Goal: Information Seeking & Learning: Check status

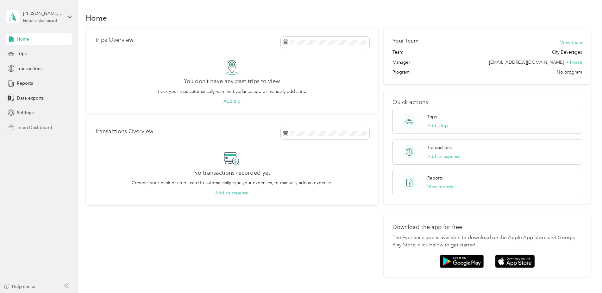
click at [34, 127] on span "Team Dashboard" at bounding box center [34, 127] width 35 height 7
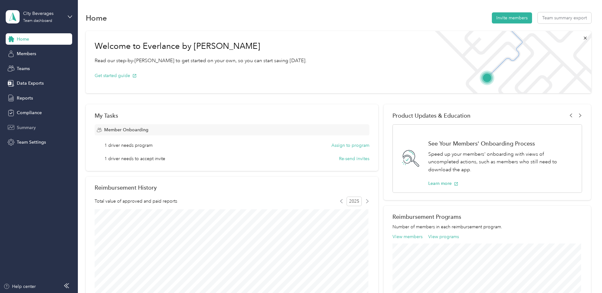
click at [22, 129] on span "Summary" at bounding box center [26, 127] width 19 height 7
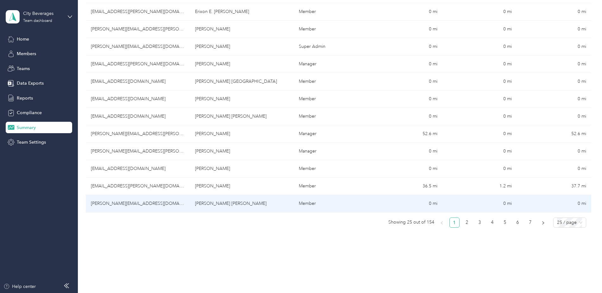
scroll to position [354, 0]
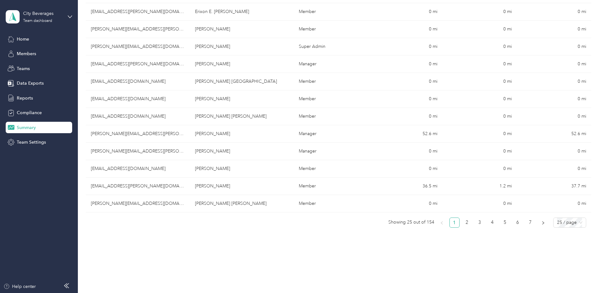
click at [450, 221] on link "1" at bounding box center [454, 222] width 9 height 9
click at [463, 224] on link "2" at bounding box center [467, 222] width 9 height 9
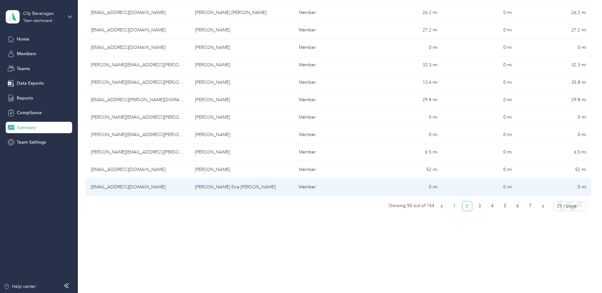
scroll to position [385, 0]
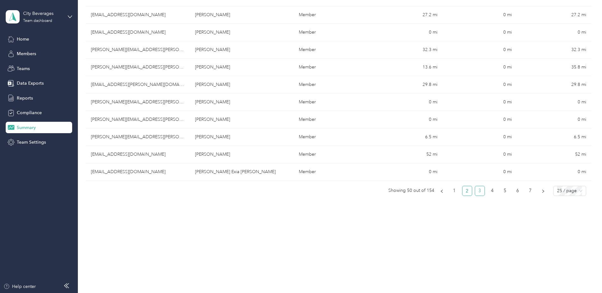
click at [476, 191] on link "3" at bounding box center [479, 190] width 9 height 9
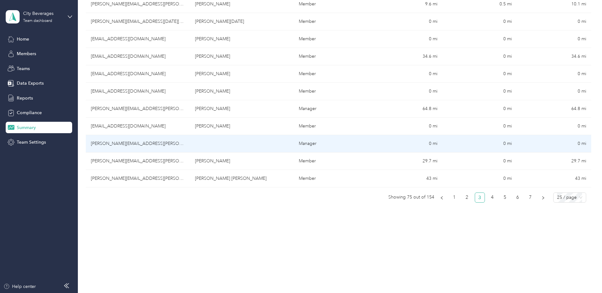
scroll to position [386, 0]
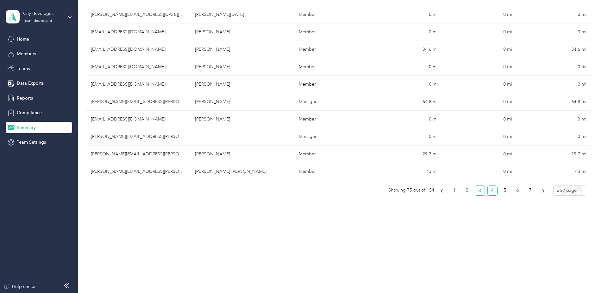
click at [490, 193] on link "4" at bounding box center [492, 190] width 9 height 9
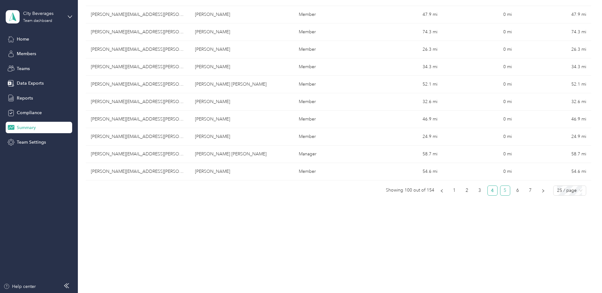
click at [503, 191] on link "5" at bounding box center [505, 190] width 9 height 9
click at [516, 191] on link "6" at bounding box center [517, 190] width 9 height 9
click at [529, 192] on link "7" at bounding box center [530, 190] width 9 height 9
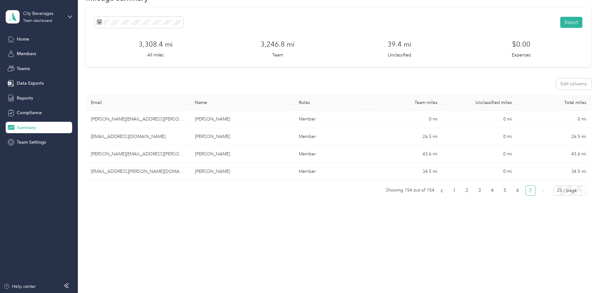
scroll to position [20, 0]
click at [517, 192] on link "6" at bounding box center [517, 190] width 9 height 9
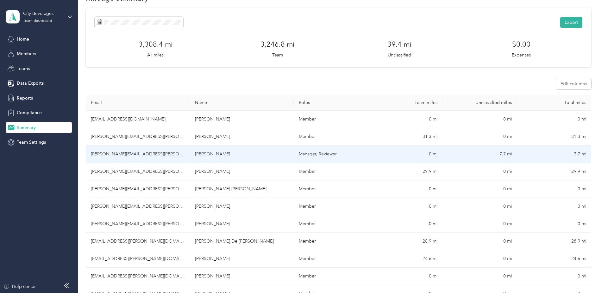
click at [130, 154] on td "[PERSON_NAME][EMAIL_ADDRESS][PERSON_NAME][DOMAIN_NAME]" at bounding box center [138, 153] width 104 height 17
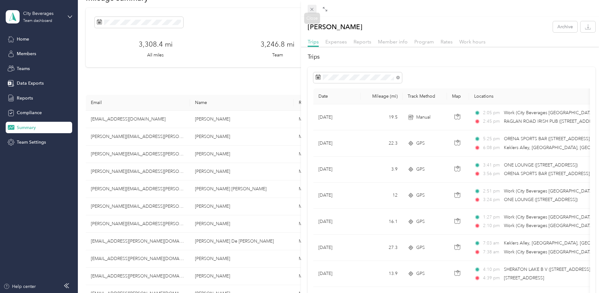
click at [309, 11] on icon at bounding box center [311, 9] width 5 height 5
